Goal: Register for event/course

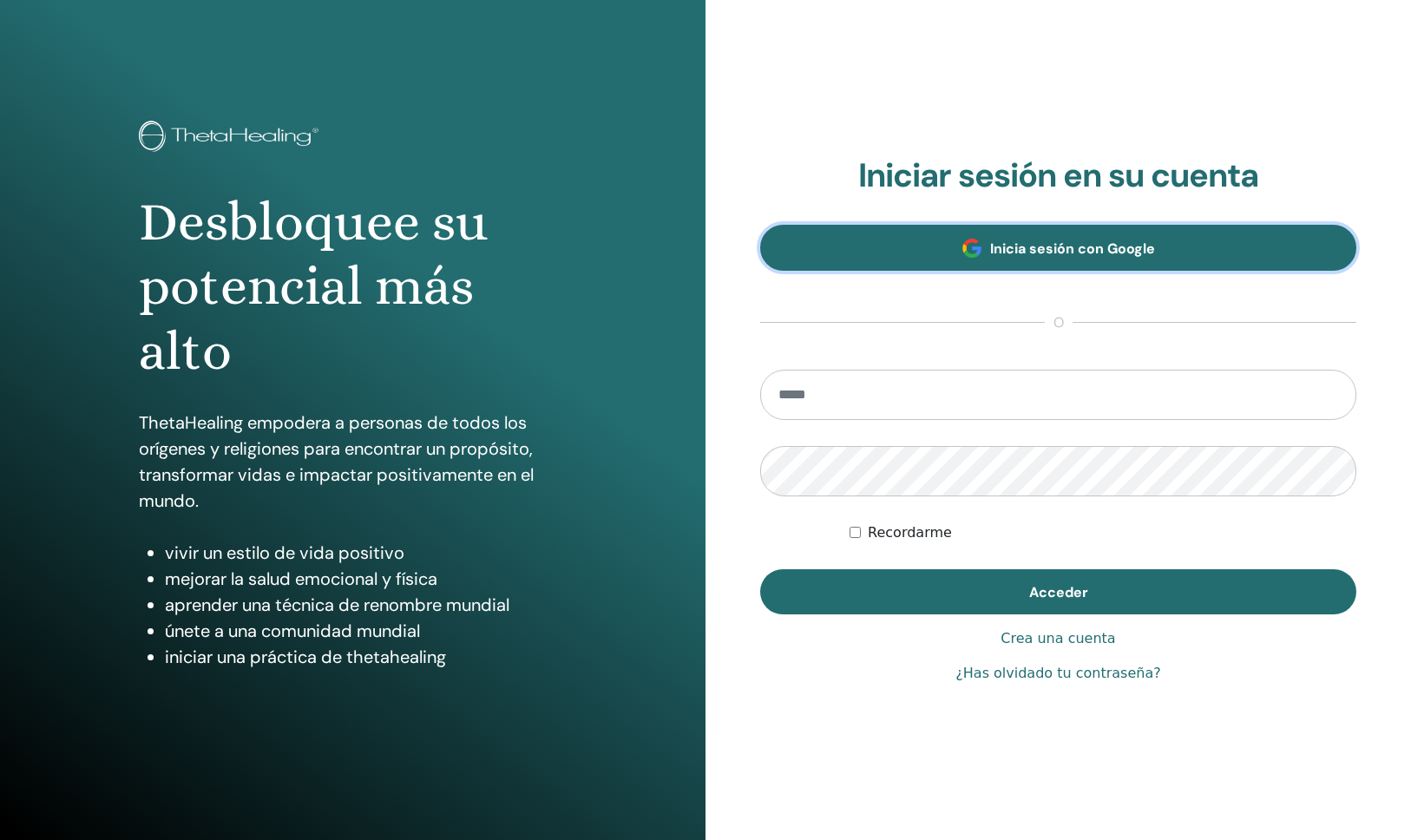
click at [1014, 249] on span "Inicia sesión con Google" at bounding box center [1072, 249] width 165 height 19
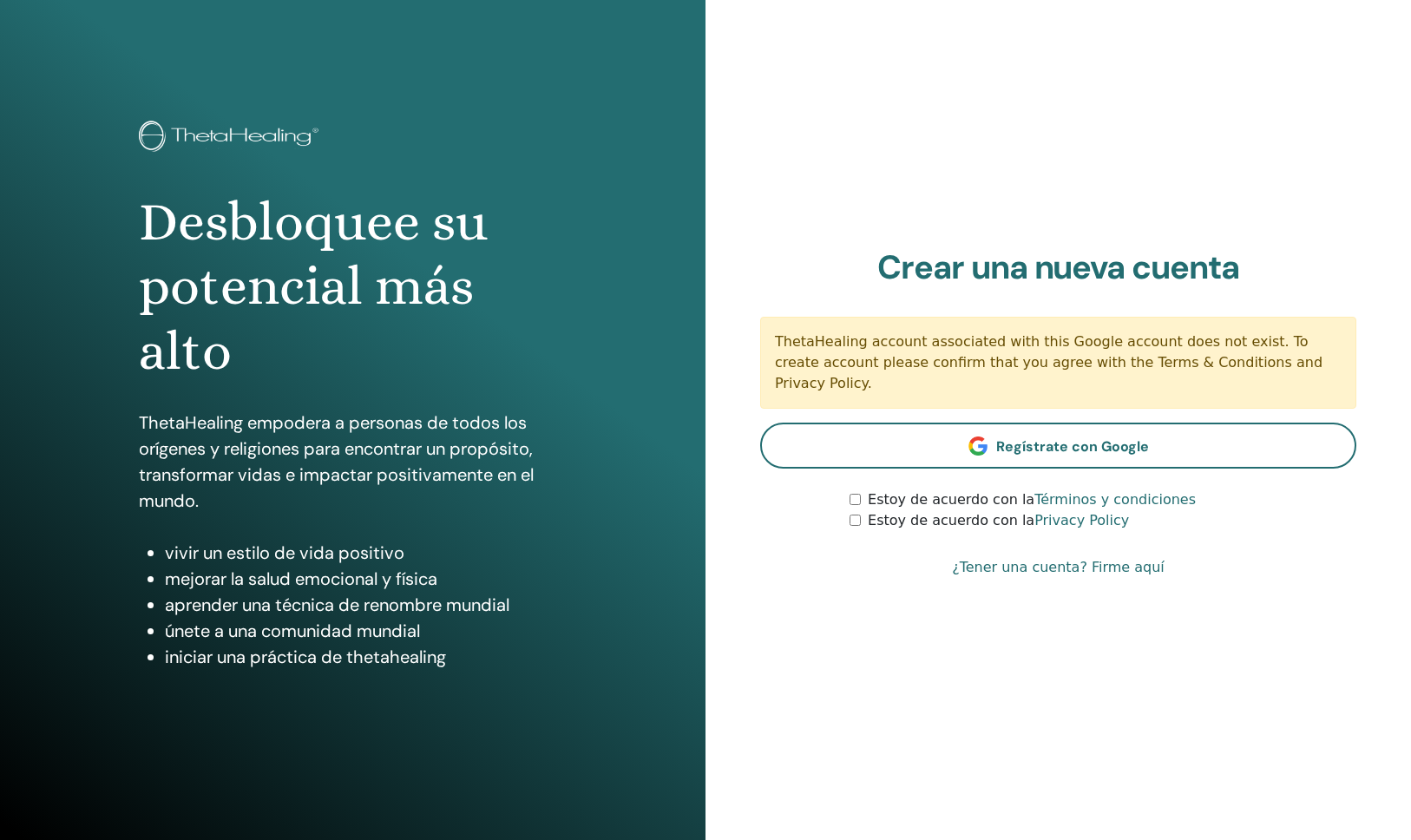
click at [1146, 558] on link "¿Tener una cuenta? Firme aquí" at bounding box center [1057, 567] width 213 height 20
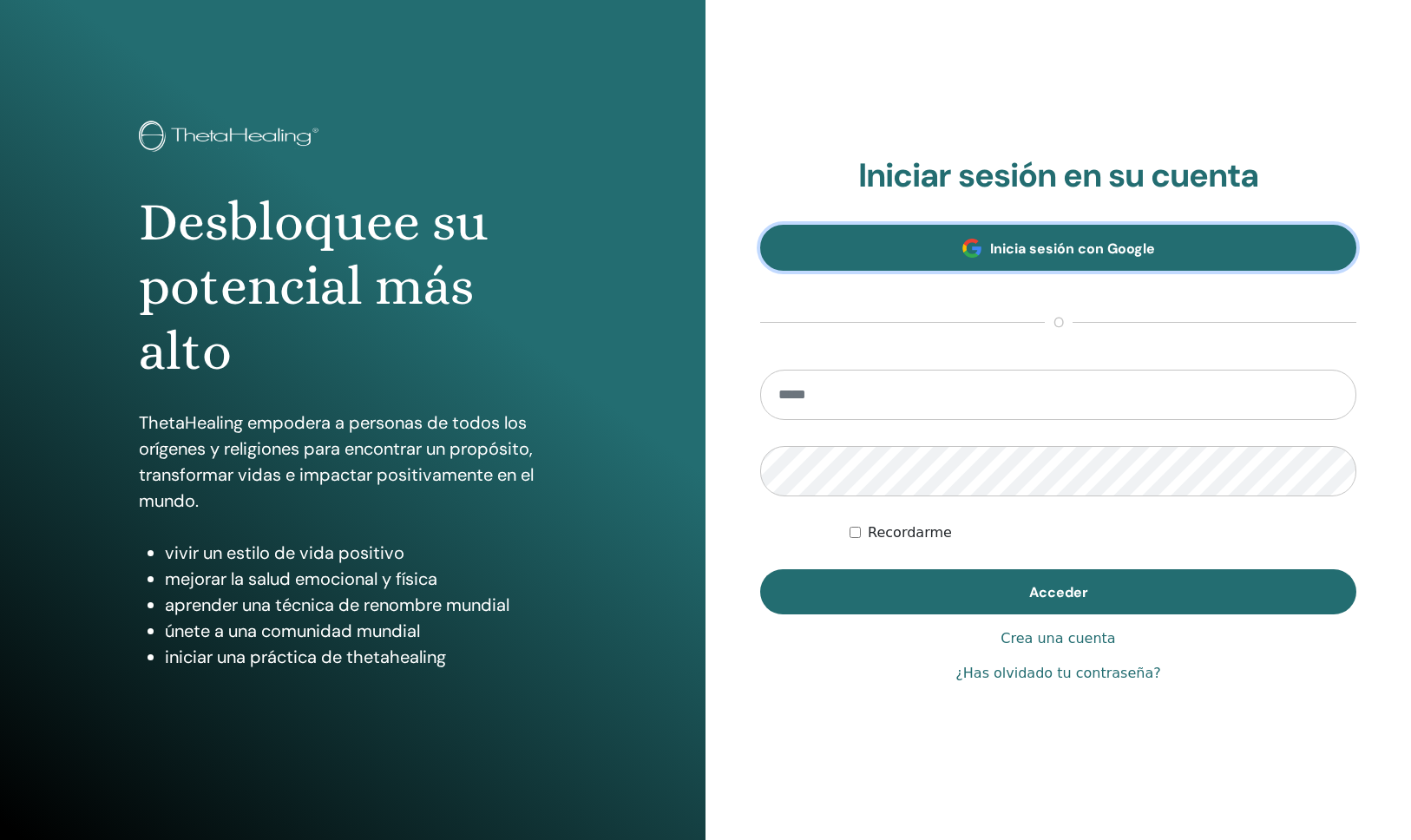
click at [1118, 247] on span "Inicia sesión con Google" at bounding box center [1072, 249] width 165 height 19
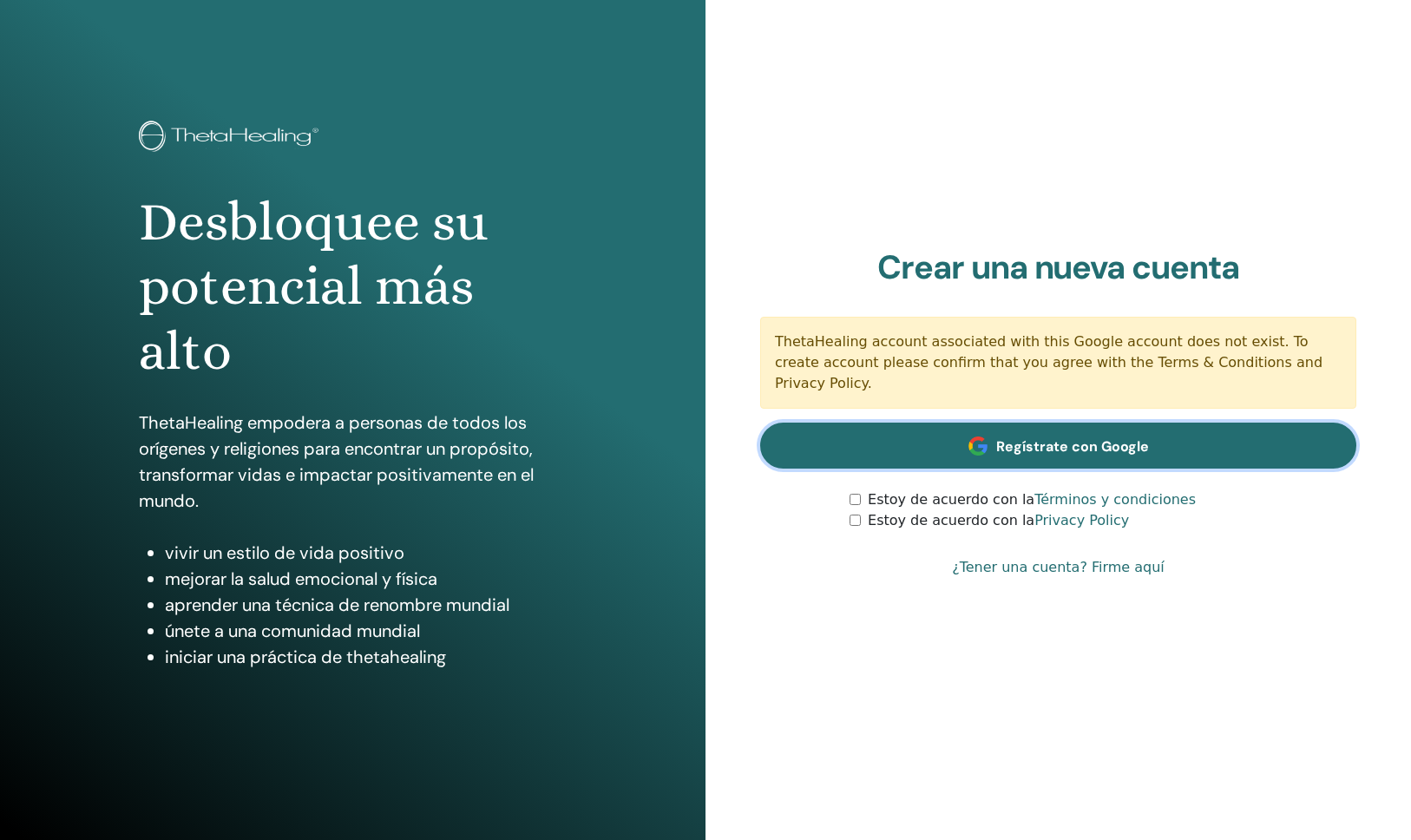
click at [1052, 438] on span "Regístrate con Google" at bounding box center [1072, 446] width 152 height 19
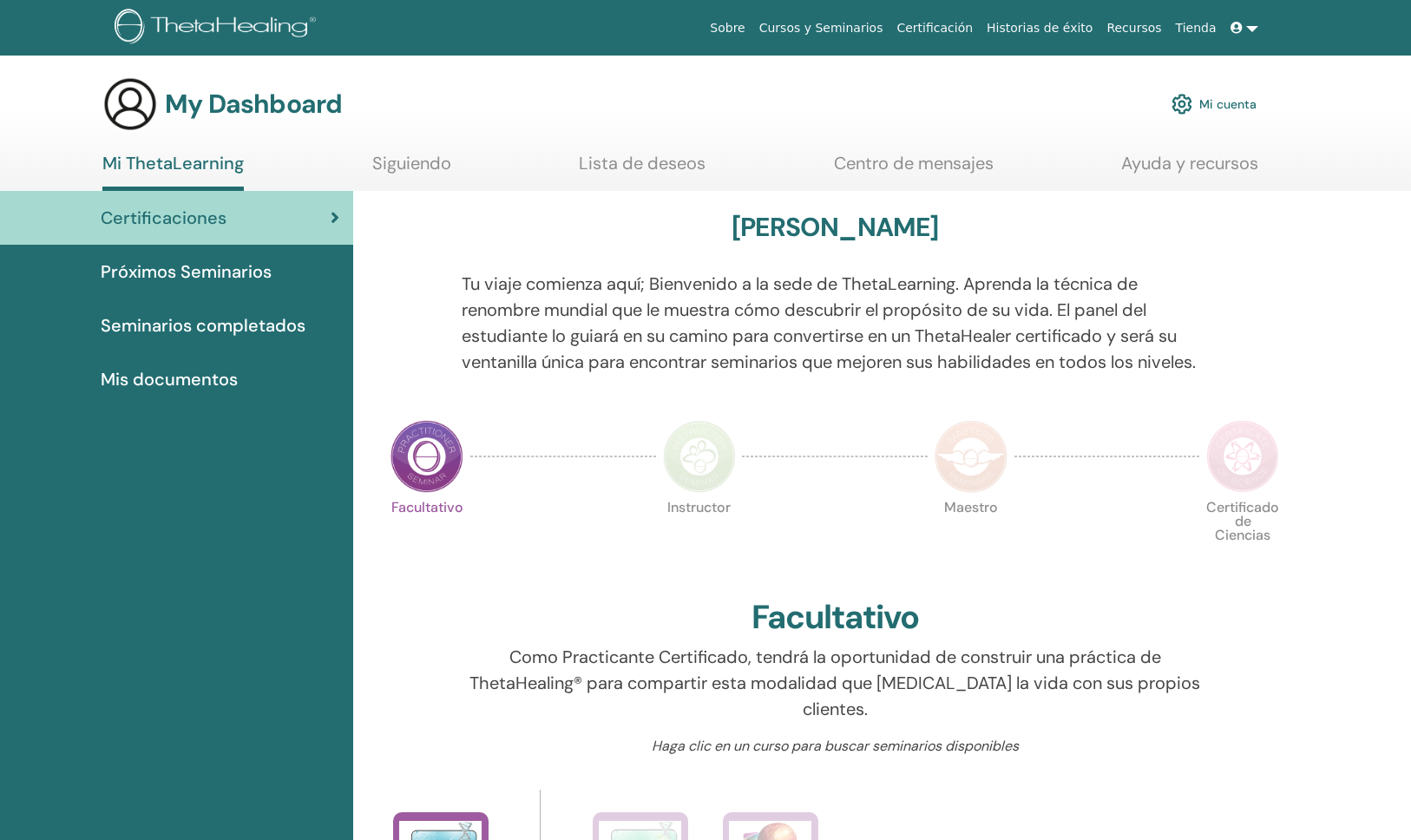
click at [228, 272] on span "Próximos Seminarios" at bounding box center [186, 271] width 171 height 26
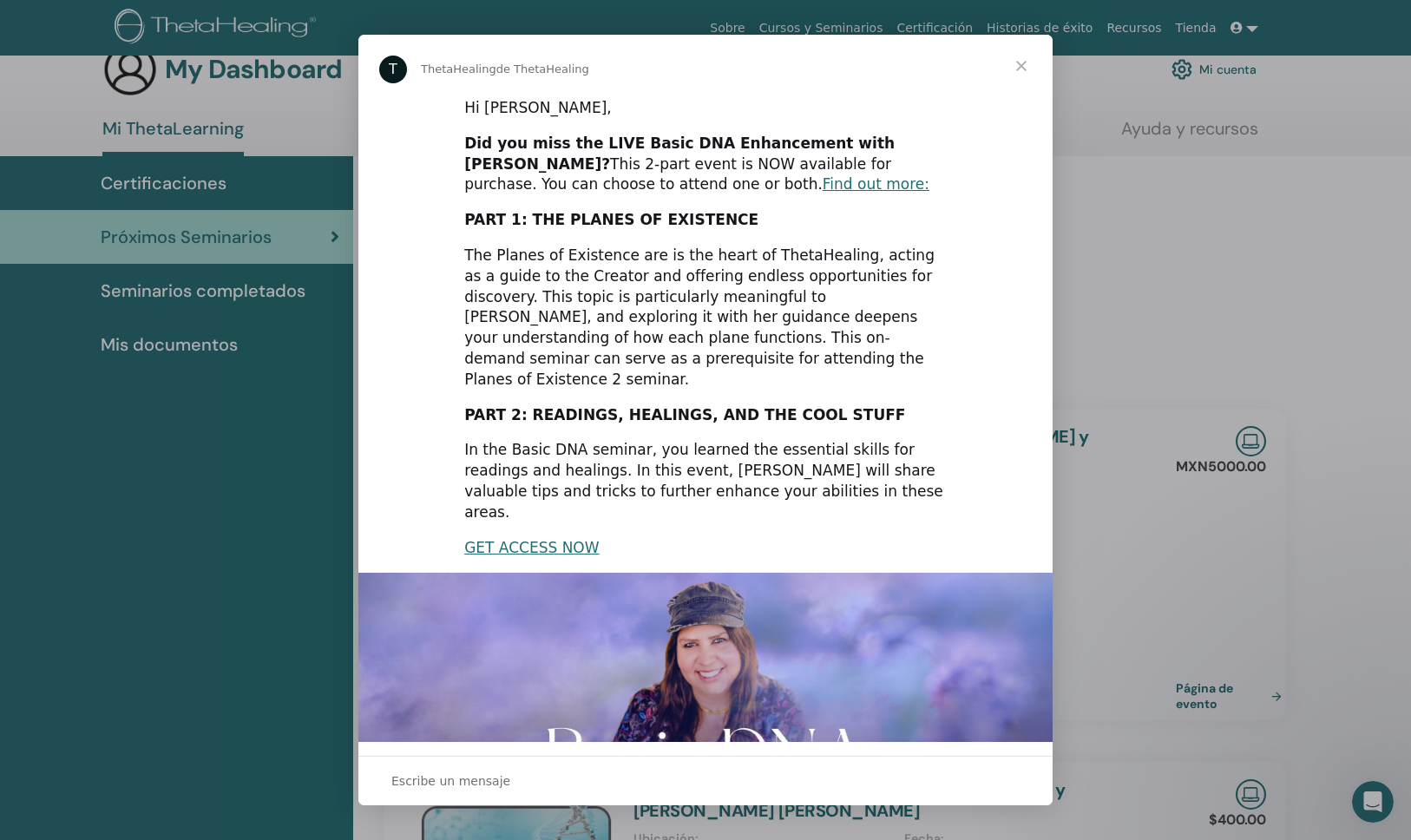
click at [1023, 65] on span "Cerrar" at bounding box center [1020, 65] width 62 height 62
